Goal: Transaction & Acquisition: Purchase product/service

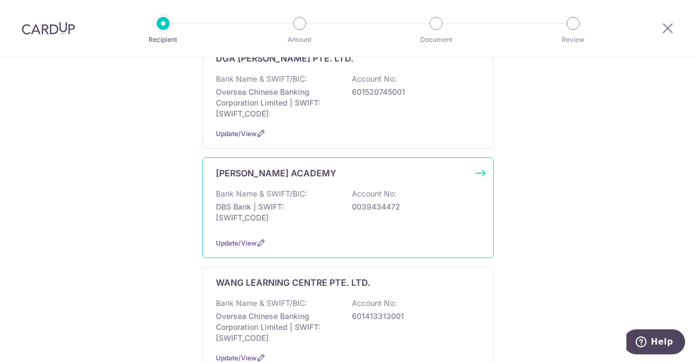
scroll to position [214, 0]
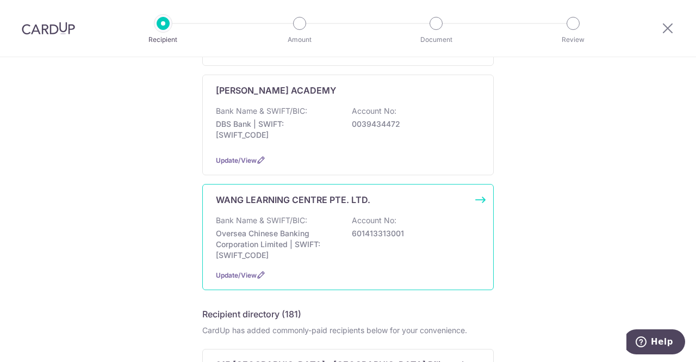
click at [316, 253] on p "Oversea Chinese Banking Corporation Limited | SWIFT: OCBCSGSGXXX" at bounding box center [277, 244] width 122 height 33
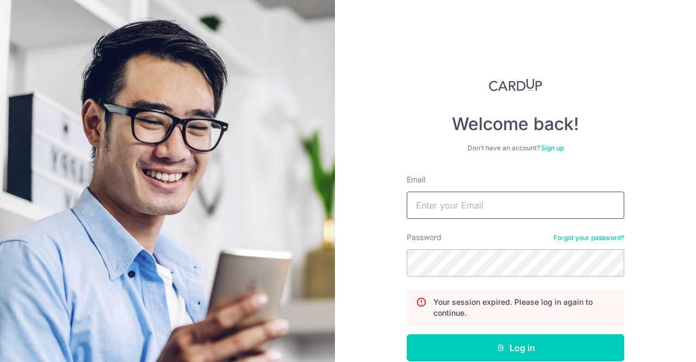
click at [438, 196] on input "Email" at bounding box center [516, 204] width 218 height 27
type input "jingfenlim@gmail.com"
click at [407, 334] on button "Log in" at bounding box center [516, 347] width 218 height 27
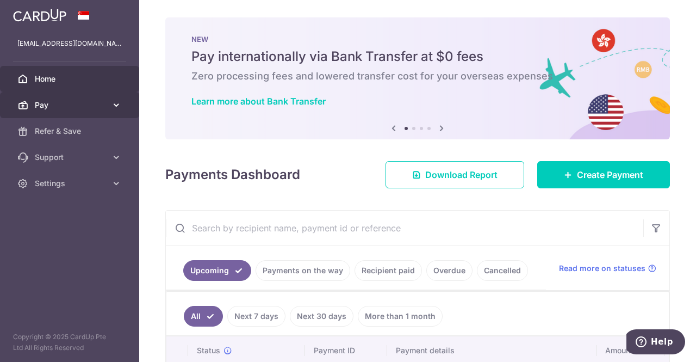
click at [95, 105] on span "Pay" at bounding box center [71, 105] width 72 height 11
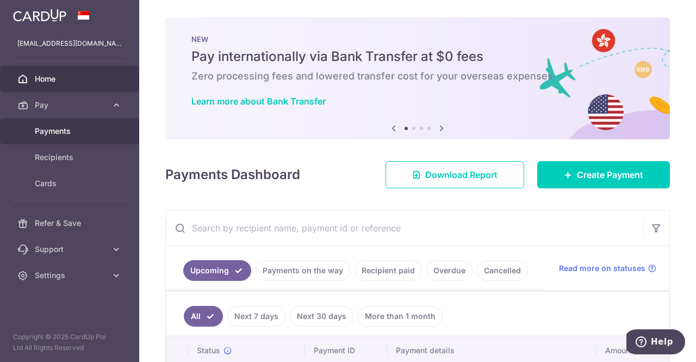
click at [59, 135] on span "Payments" at bounding box center [71, 131] width 72 height 11
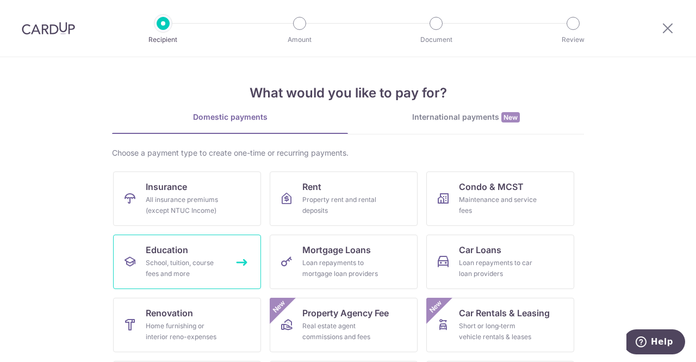
click at [177, 255] on span "Education" at bounding box center [167, 249] width 42 height 13
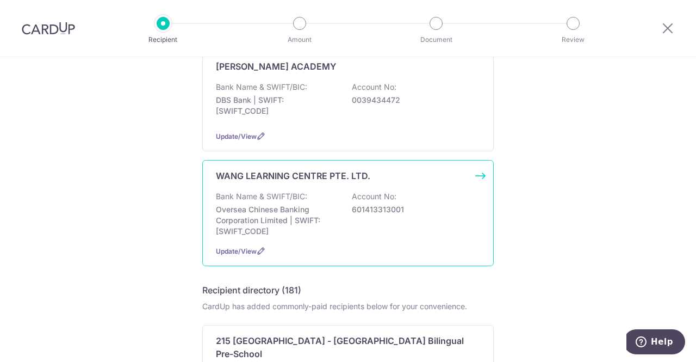
scroll to position [240, 0]
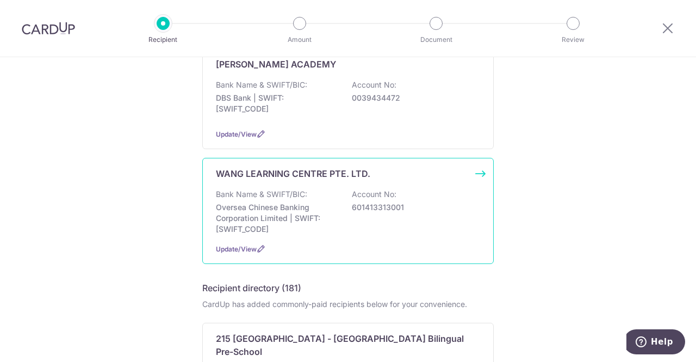
click at [274, 211] on p "Oversea Chinese Banking Corporation Limited | SWIFT: [SWIFT_CODE]" at bounding box center [277, 218] width 122 height 33
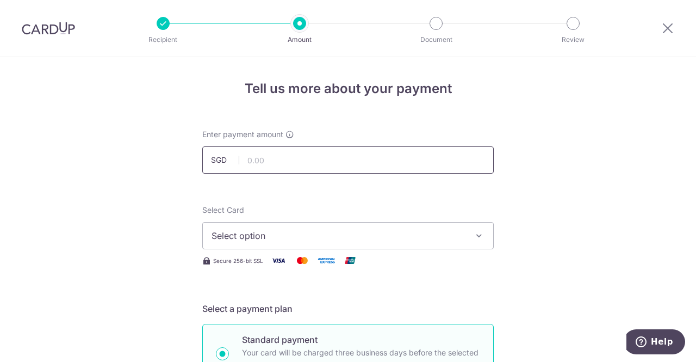
click at [265, 162] on input "text" at bounding box center [348, 159] width 292 height 27
click at [290, 166] on input "950.00" at bounding box center [348, 159] width 292 height 27
type input "9"
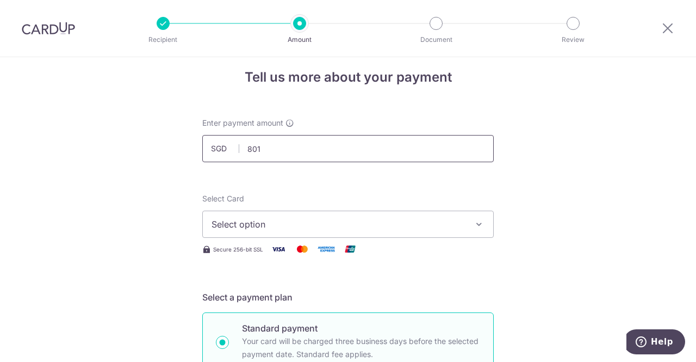
scroll to position [13, 0]
type input "801.00"
click at [280, 219] on span "Select option" at bounding box center [338, 222] width 253 height 13
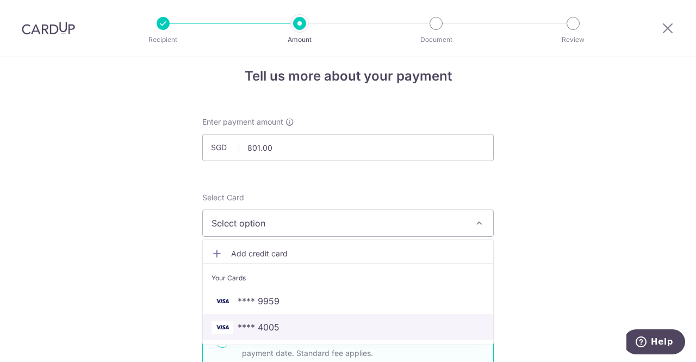
click at [274, 329] on span "**** 4005" at bounding box center [259, 326] width 42 height 13
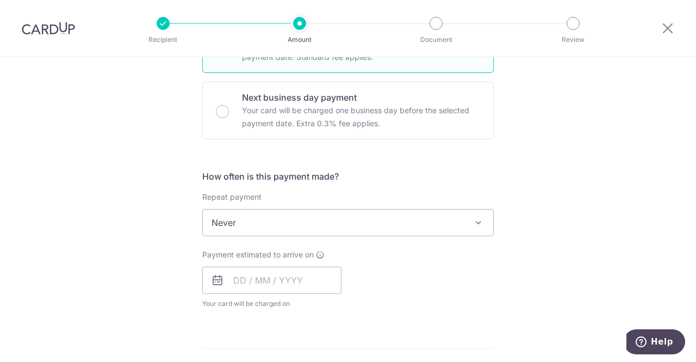
scroll to position [309, 0]
click at [263, 283] on input "text" at bounding box center [271, 279] width 139 height 27
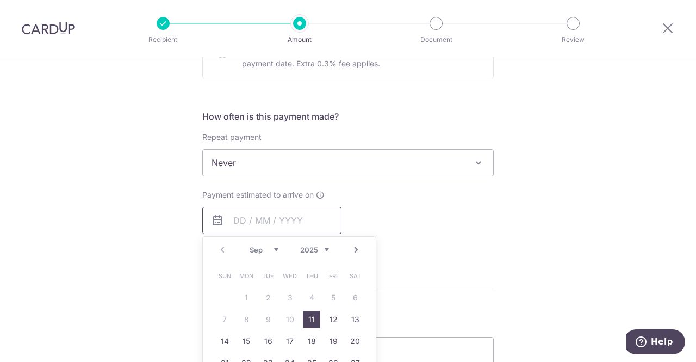
scroll to position [370, 0]
drag, startPoint x: 311, startPoint y: 320, endPoint x: 132, endPoint y: 284, distance: 182.5
click at [311, 320] on link "11" at bounding box center [311, 317] width 17 height 17
type input "11/09/2025"
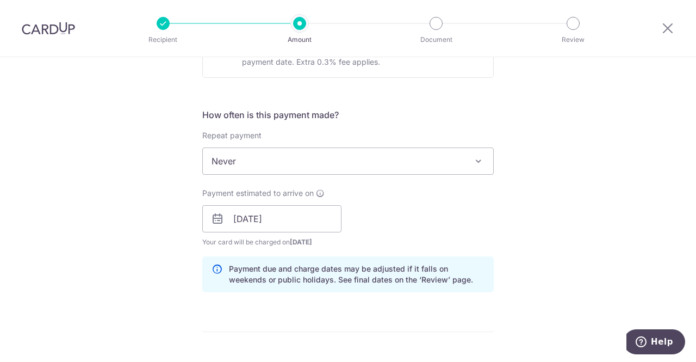
click at [139, 284] on div "Tell us more about your payment Enter payment amount SGD 801.00 801.00 Select C…" at bounding box center [348, 201] width 696 height 1029
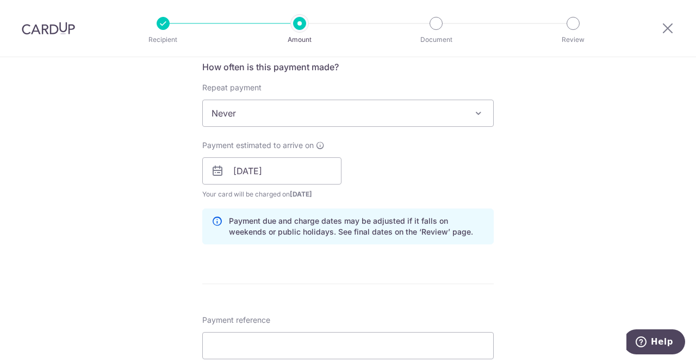
scroll to position [466, 0]
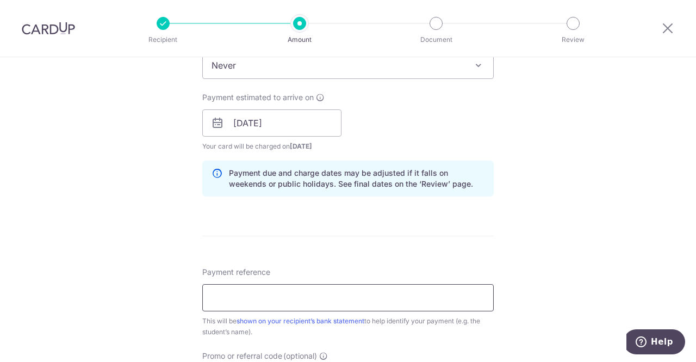
click at [234, 293] on input "Payment reference" at bounding box center [348, 297] width 292 height 27
click at [428, 253] on form "Enter payment amount SGD 801.00 801.00 Select Card **** 4005 Add credit card Yo…" at bounding box center [348, 116] width 292 height 906
click at [255, 305] on input "E" at bounding box center [348, 297] width 292 height 27
type input "[PERSON_NAME] S021890"
click at [416, 252] on form "Enter payment amount SGD 801.00 801.00 Select Card **** 4005 Add credit card Yo…" at bounding box center [348, 116] width 292 height 906
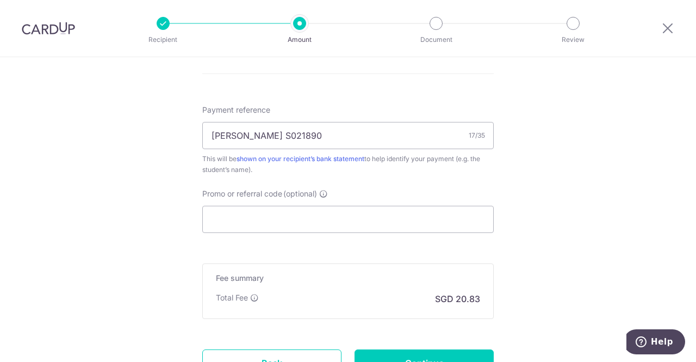
scroll to position [628, 0]
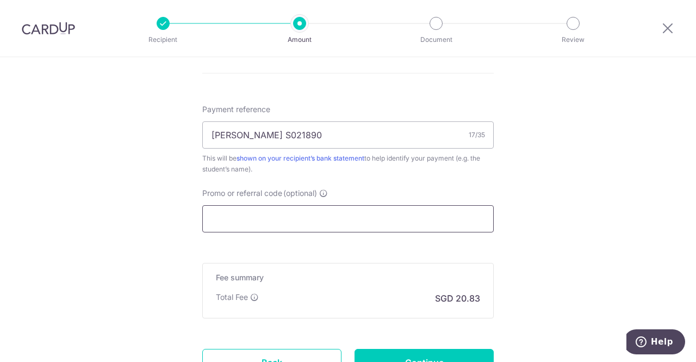
click at [408, 215] on input "Promo or referral code (optional)" at bounding box center [348, 218] width 292 height 27
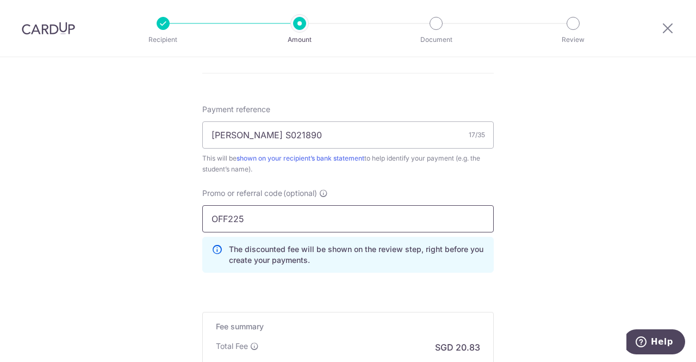
type input "OFF225"
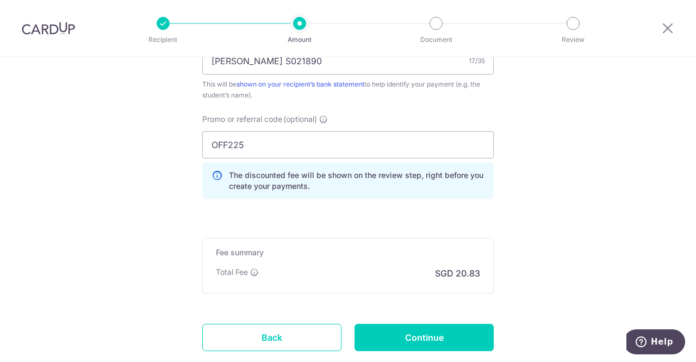
scroll to position [711, 0]
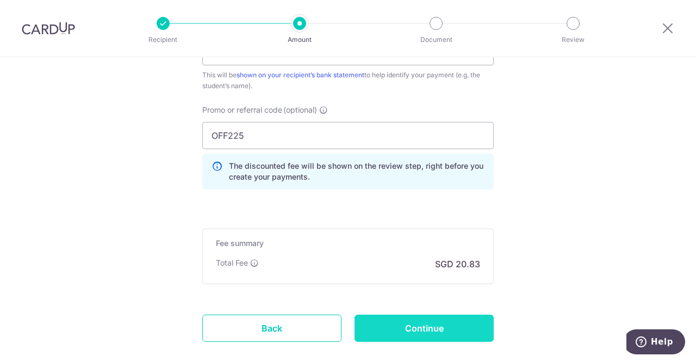
click at [391, 324] on input "Continue" at bounding box center [424, 327] width 139 height 27
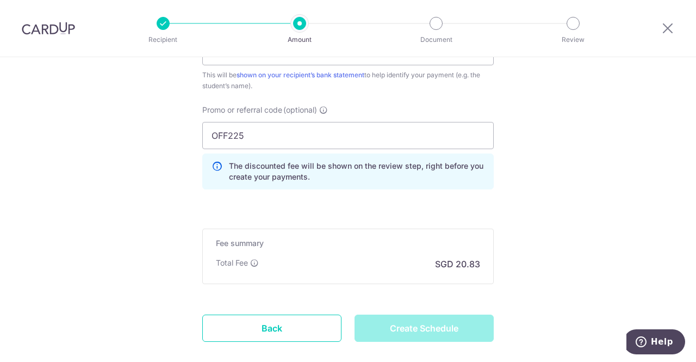
type input "Create Schedule"
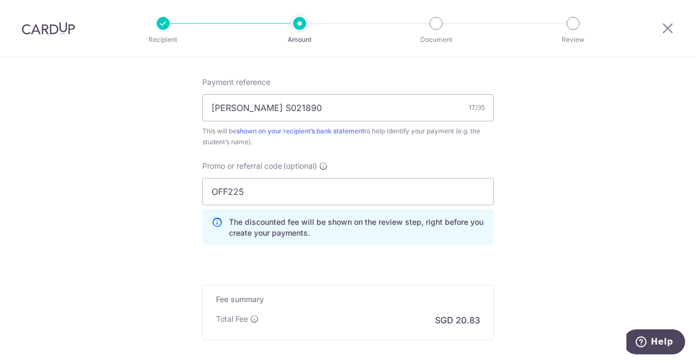
scroll to position [770, 0]
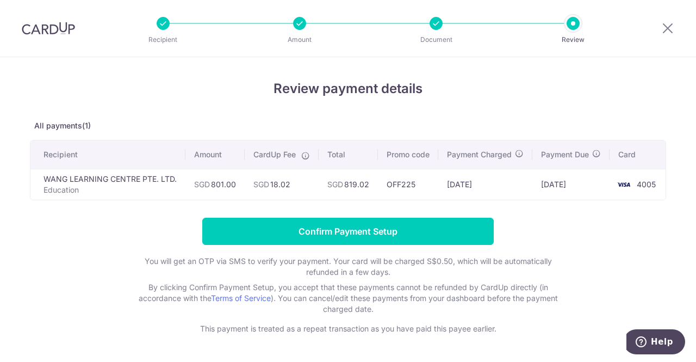
scroll to position [24, 0]
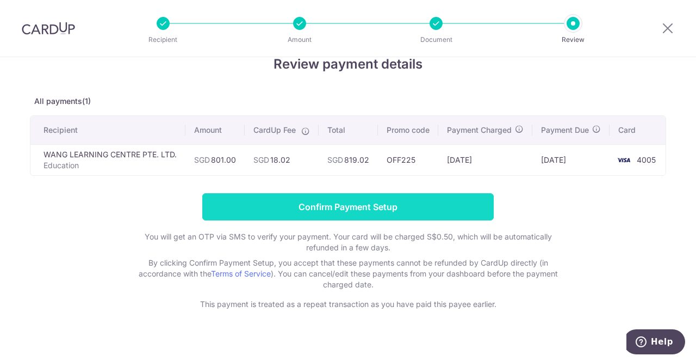
click at [385, 207] on input "Confirm Payment Setup" at bounding box center [348, 206] width 292 height 27
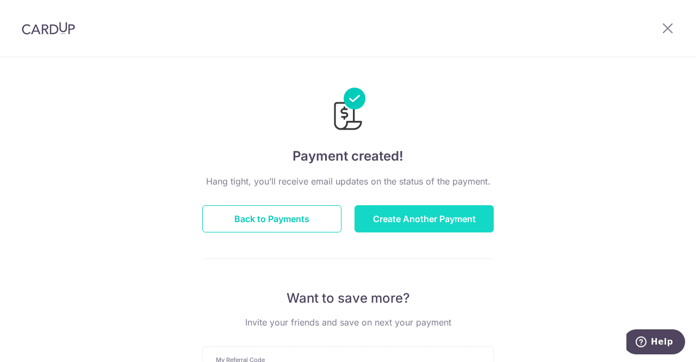
click at [407, 226] on button "Create Another Payment" at bounding box center [424, 218] width 139 height 27
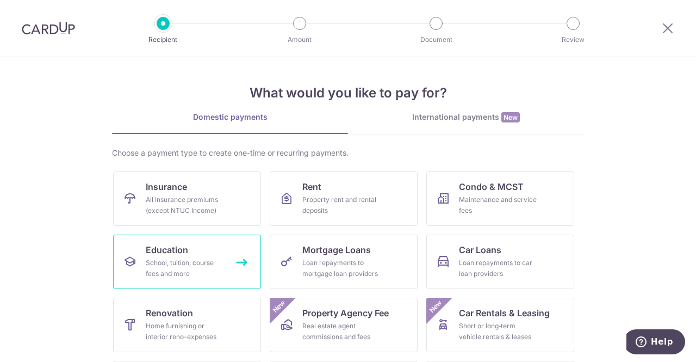
click at [146, 259] on div "School, tuition, course fees and more" at bounding box center [185, 268] width 78 height 22
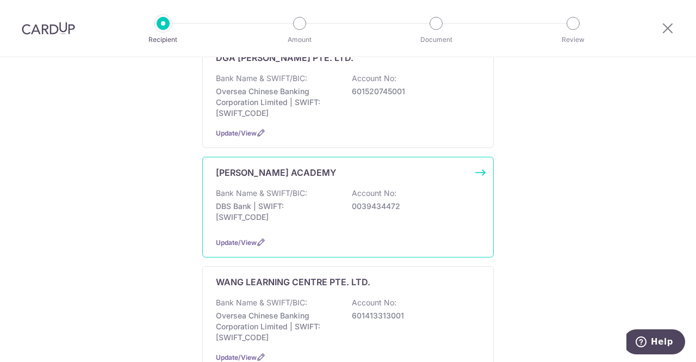
scroll to position [133, 0]
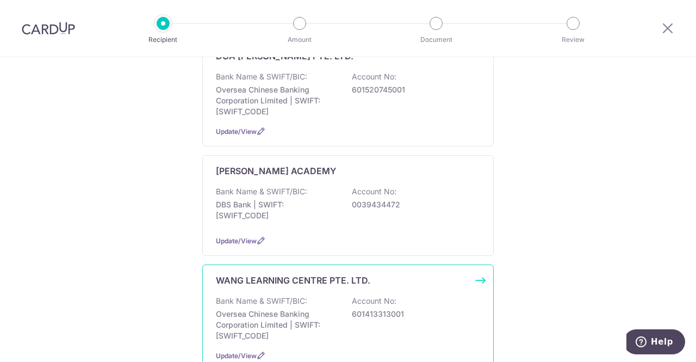
click at [255, 296] on p "Bank Name & SWIFT/BIC:" at bounding box center [261, 300] width 91 height 11
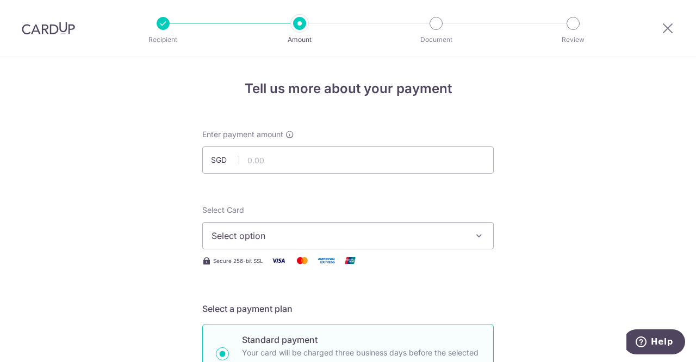
scroll to position [85, 0]
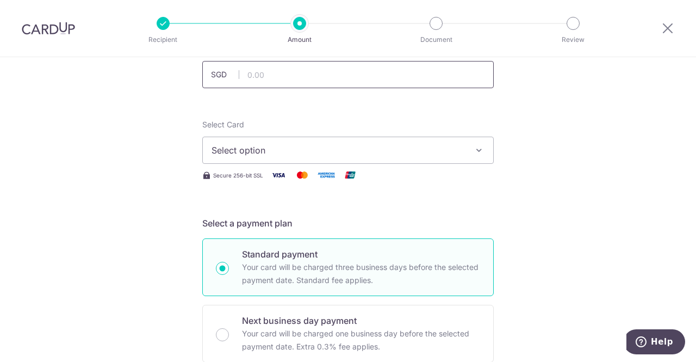
click at [269, 82] on input "text" at bounding box center [348, 74] width 292 height 27
type input "950.00"
click at [395, 151] on span "Select option" at bounding box center [338, 150] width 253 height 13
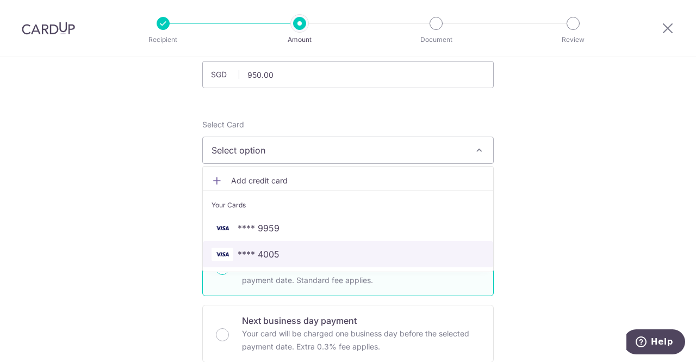
click at [327, 256] on span "**** 4005" at bounding box center [348, 253] width 273 height 13
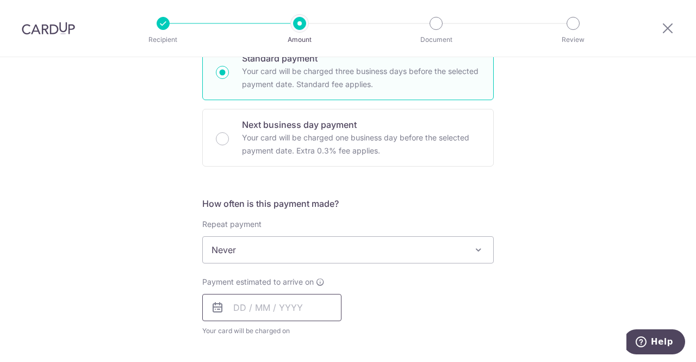
scroll to position [339, 0]
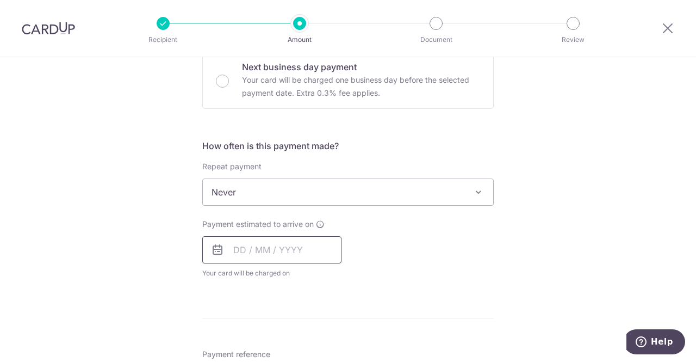
click at [252, 261] on input "text" at bounding box center [271, 249] width 139 height 27
click at [305, 349] on link "11" at bounding box center [311, 348] width 17 height 17
type input "11/09/2025"
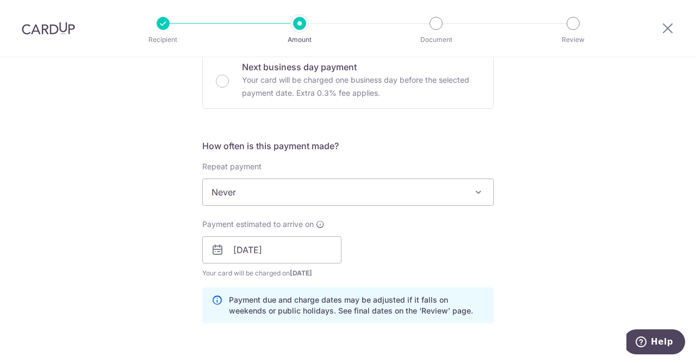
click at [76, 272] on div "Tell us more about your payment Enter payment amount SGD 950.00 950.00 Select C…" at bounding box center [348, 232] width 696 height 1029
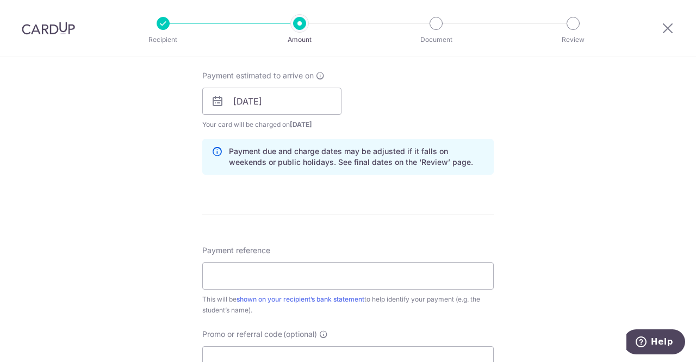
scroll to position [492, 0]
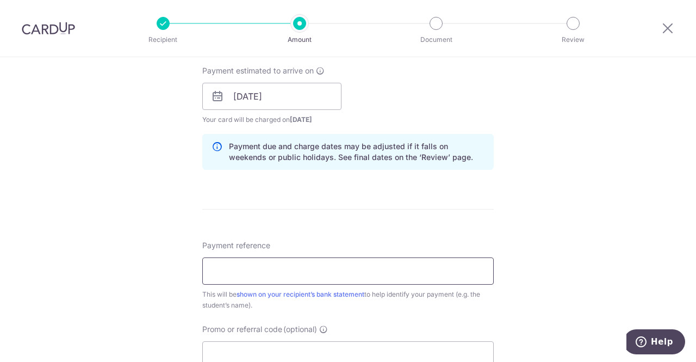
click at [232, 266] on input "Payment reference" at bounding box center [348, 270] width 292 height 27
type input "Emily Jee S021890"
click at [154, 246] on div "Tell us more about your payment Enter payment amount SGD 950.00 950.00 Select C…" at bounding box center [348, 79] width 696 height 1029
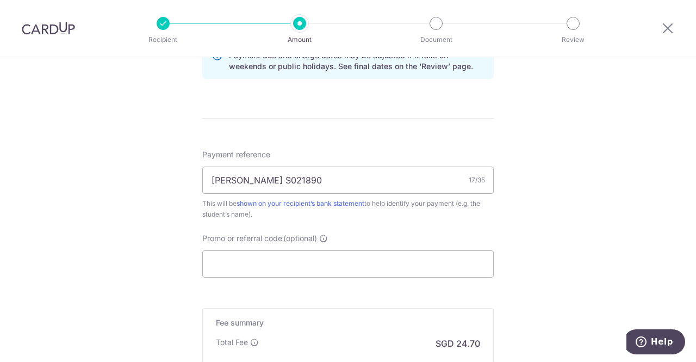
scroll to position [584, 0]
click at [245, 275] on input "Promo or referral code (optional)" at bounding box center [348, 263] width 292 height 27
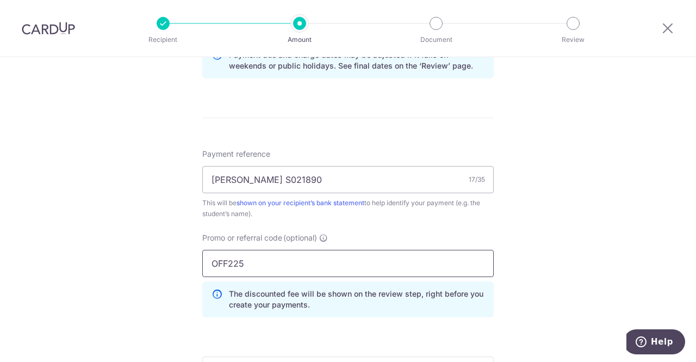
type input "OFF225"
click at [169, 290] on div "Tell us more about your payment Enter payment amount SGD 950.00 950.00 Select C…" at bounding box center [348, 12] width 696 height 1077
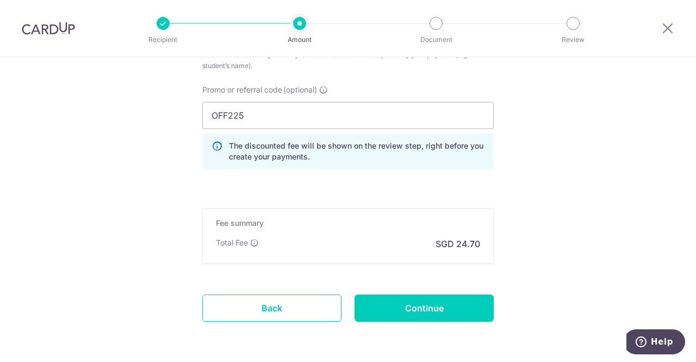
scroll to position [734, 0]
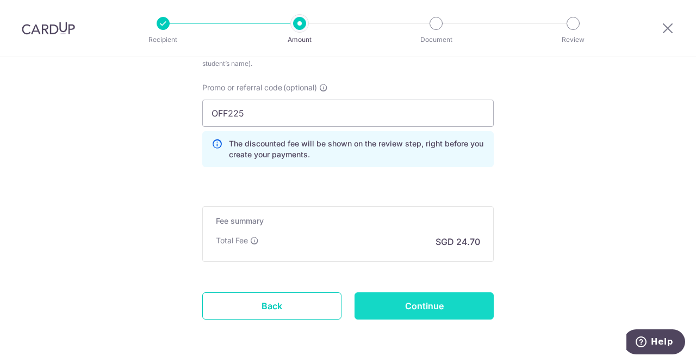
click at [419, 305] on input "Continue" at bounding box center [424, 305] width 139 height 27
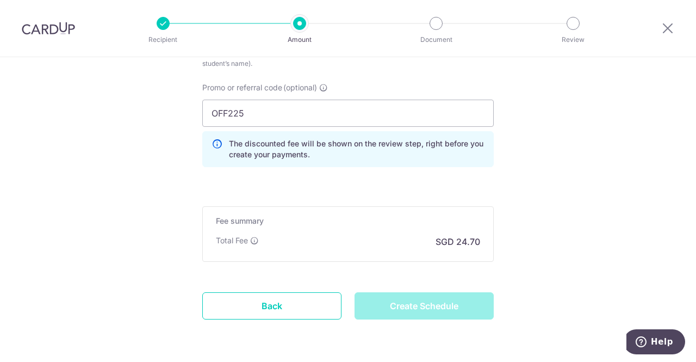
type input "Create Schedule"
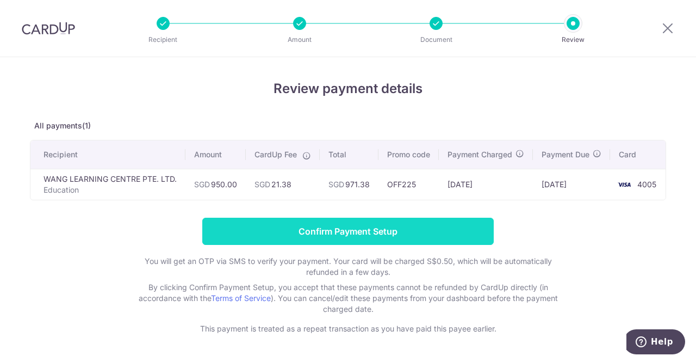
click at [317, 238] on input "Confirm Payment Setup" at bounding box center [348, 231] width 292 height 27
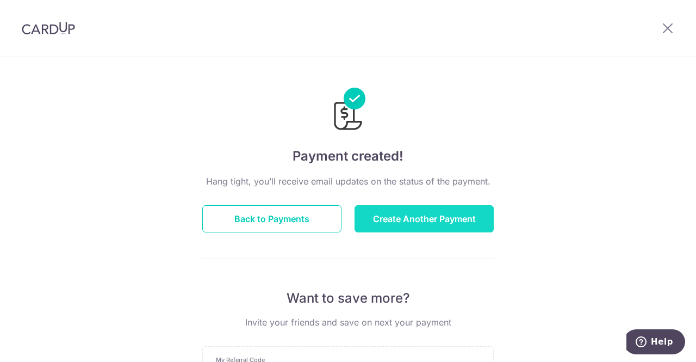
click at [392, 215] on button "Create Another Payment" at bounding box center [424, 218] width 139 height 27
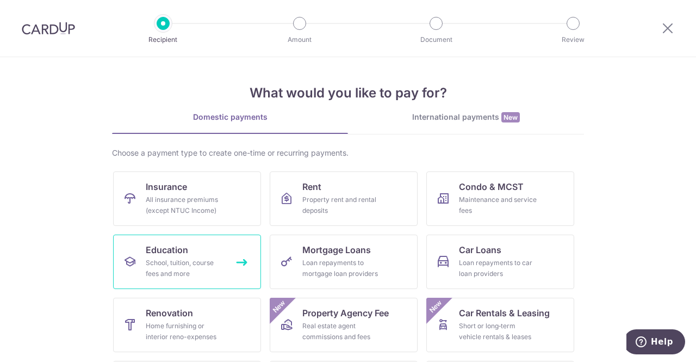
click at [159, 276] on div "School, tuition, course fees and more" at bounding box center [185, 268] width 78 height 22
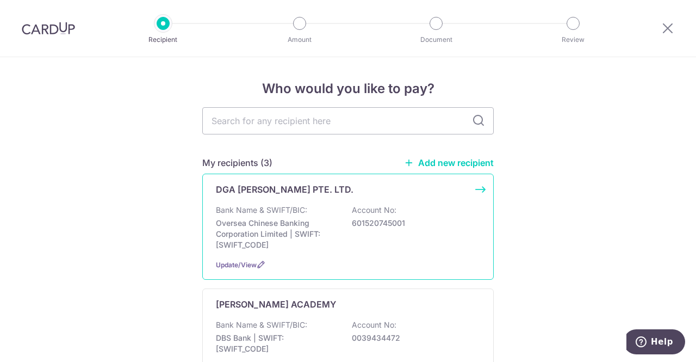
click at [291, 207] on p "Bank Name & SWIFT/BIC:" at bounding box center [261, 210] width 91 height 11
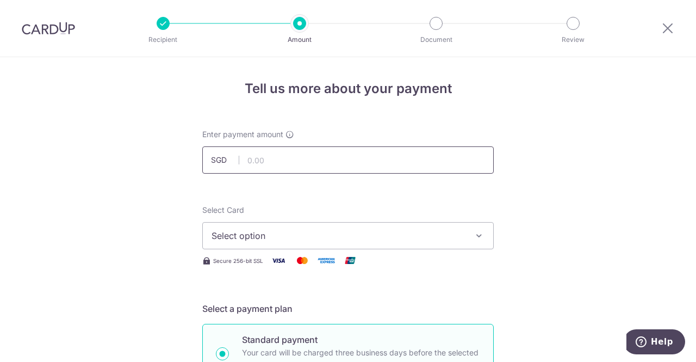
click at [295, 162] on input "text" at bounding box center [348, 159] width 292 height 27
type input "738.00"
click at [235, 226] on button "Select option" at bounding box center [348, 235] width 292 height 27
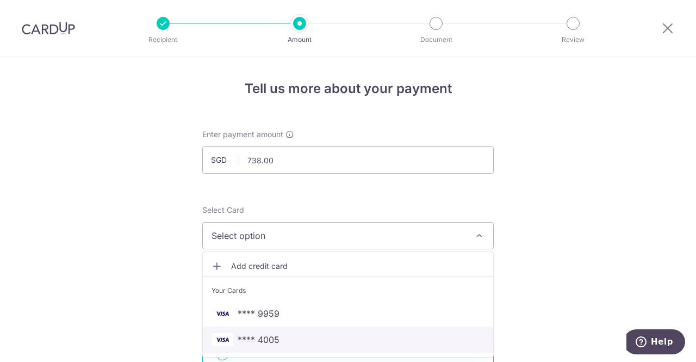
click at [262, 340] on span "**** 4005" at bounding box center [259, 339] width 42 height 13
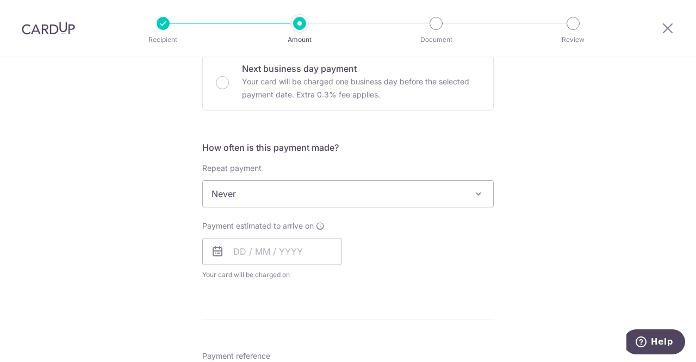
scroll to position [374, 0]
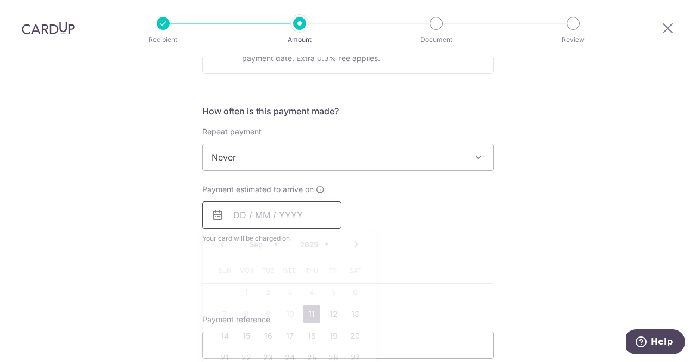
click at [245, 215] on input "text" at bounding box center [271, 214] width 139 height 27
click at [313, 317] on link "11" at bounding box center [311, 313] width 17 height 17
type input "[DATE]"
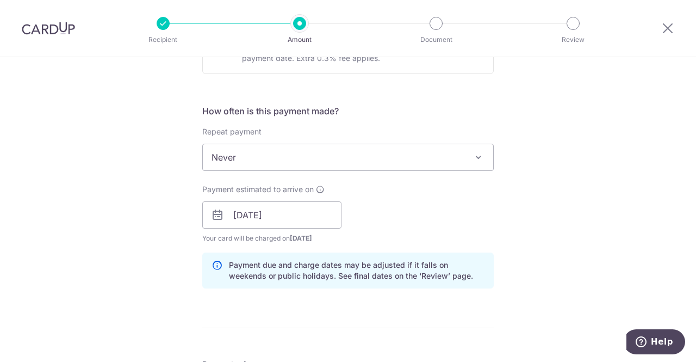
click at [98, 250] on div "Tell us more about your payment Enter payment amount SGD 738.00 738.00 Select C…" at bounding box center [348, 197] width 696 height 1029
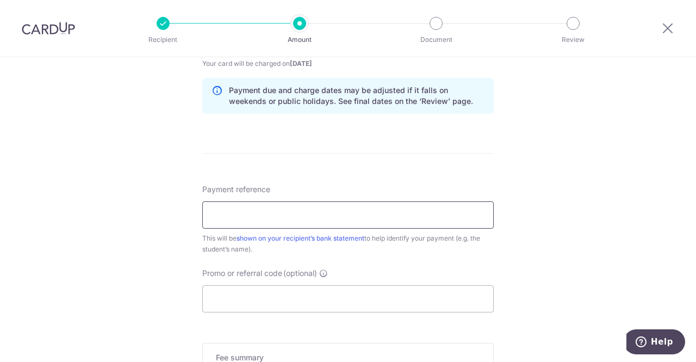
click at [228, 210] on input "Payment reference" at bounding box center [348, 214] width 292 height 27
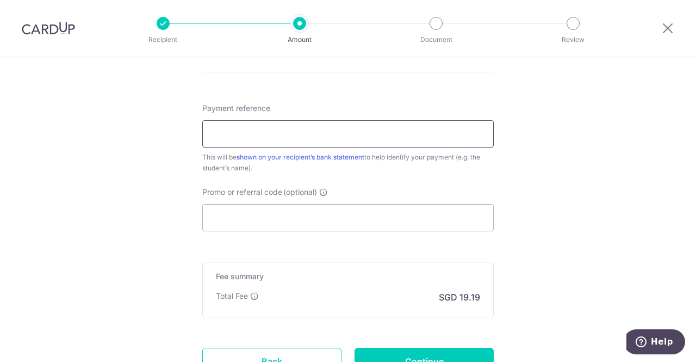
scroll to position [630, 0]
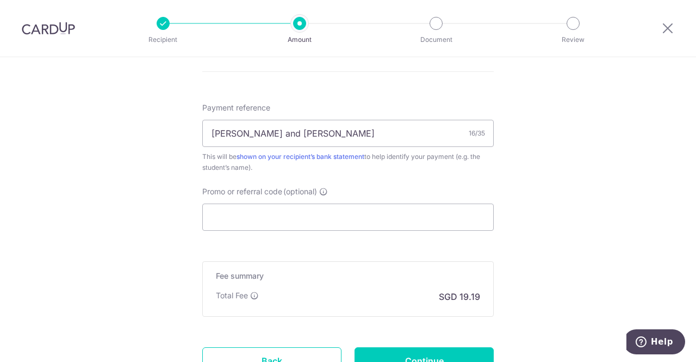
click at [325, 131] on input "Emily and Celine" at bounding box center [348, 133] width 292 height 27
type input "[PERSON_NAME] and [PERSON_NAME]"
click at [261, 206] on input "Promo or referral code (optional)" at bounding box center [348, 216] width 292 height 27
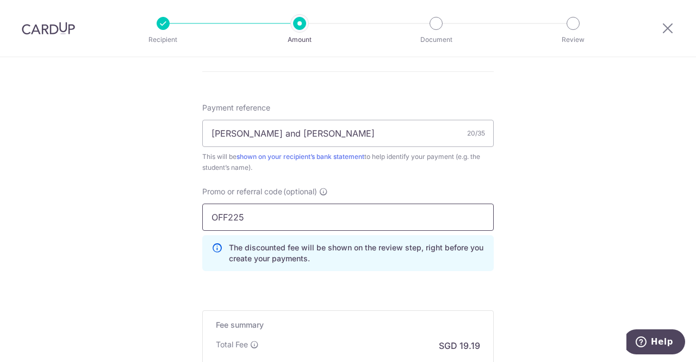
type input "OFF225"
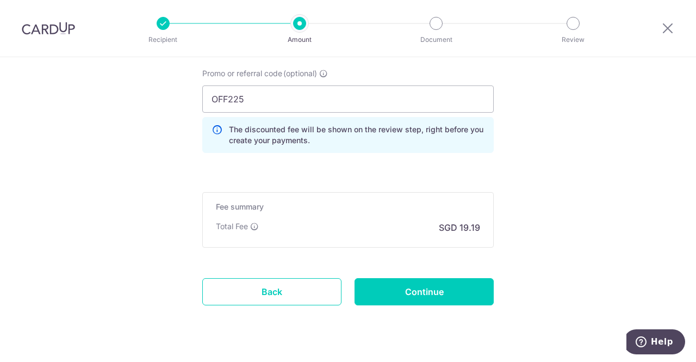
scroll to position [753, 0]
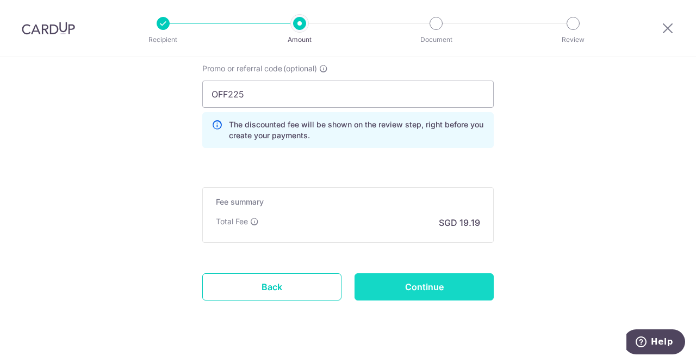
click at [398, 285] on input "Continue" at bounding box center [424, 286] width 139 height 27
type input "Create Schedule"
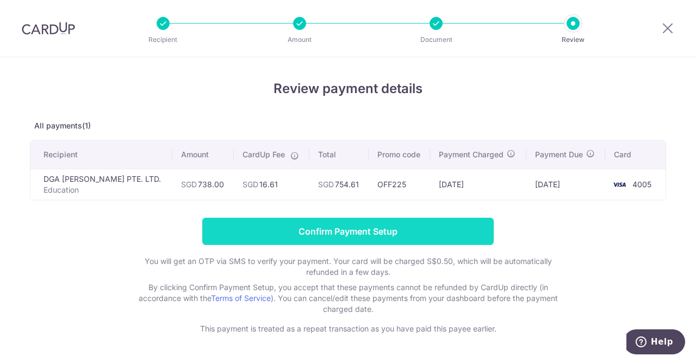
click at [274, 228] on input "Confirm Payment Setup" at bounding box center [348, 231] width 292 height 27
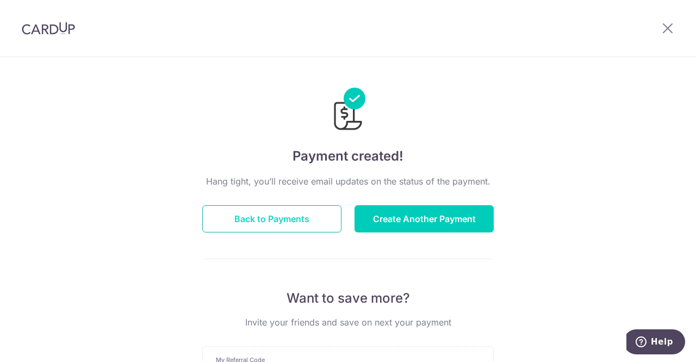
click at [284, 214] on button "Back to Payments" at bounding box center [271, 218] width 139 height 27
